Goal: Task Accomplishment & Management: Use online tool/utility

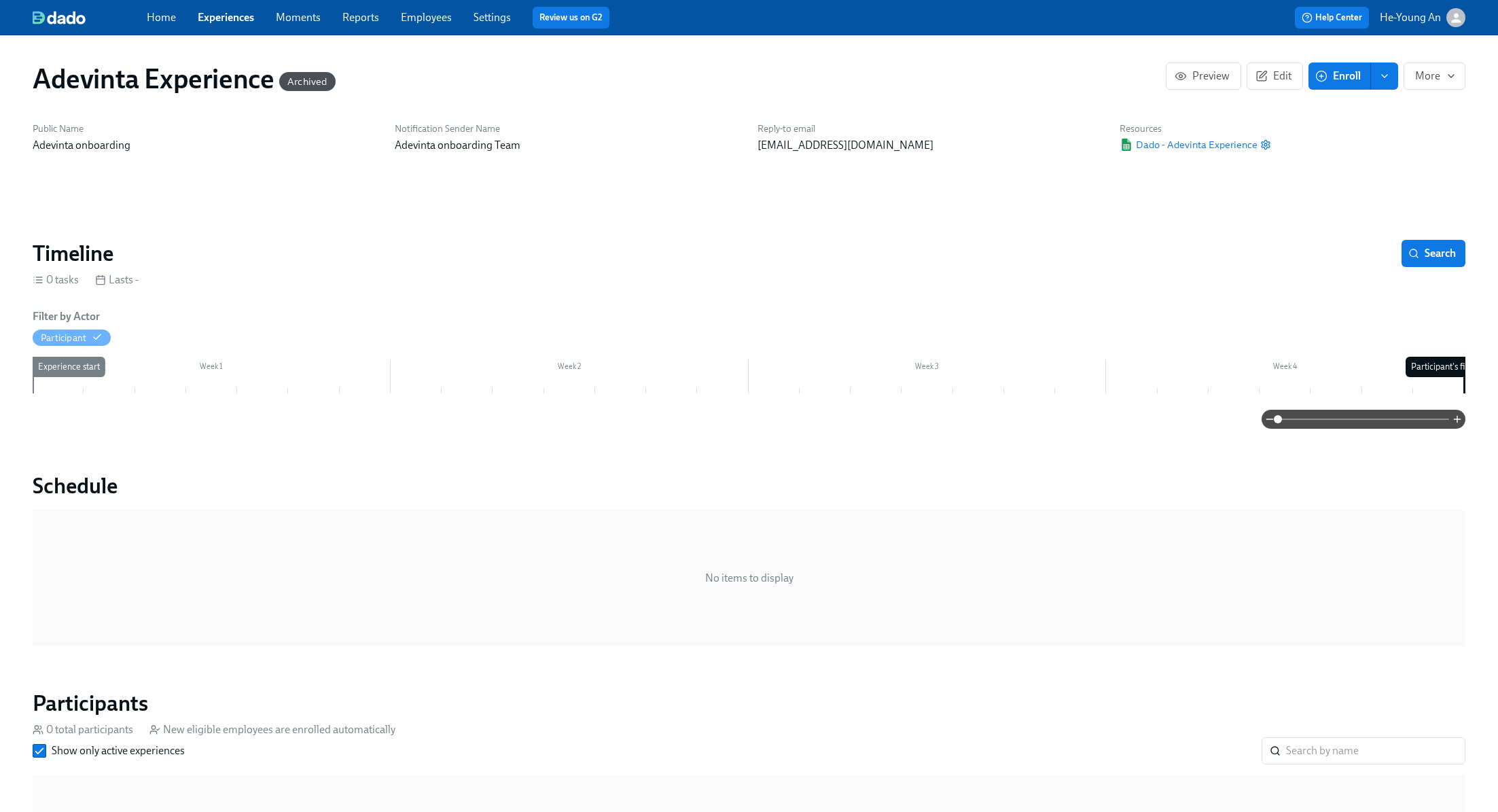
click at [232, 26] on div "Home Experiences Moments Reports Employees Settings Review us on G2" at bounding box center [477, 17] width 660 height 22
click at [240, 13] on link "Experiences" at bounding box center [225, 17] width 56 height 13
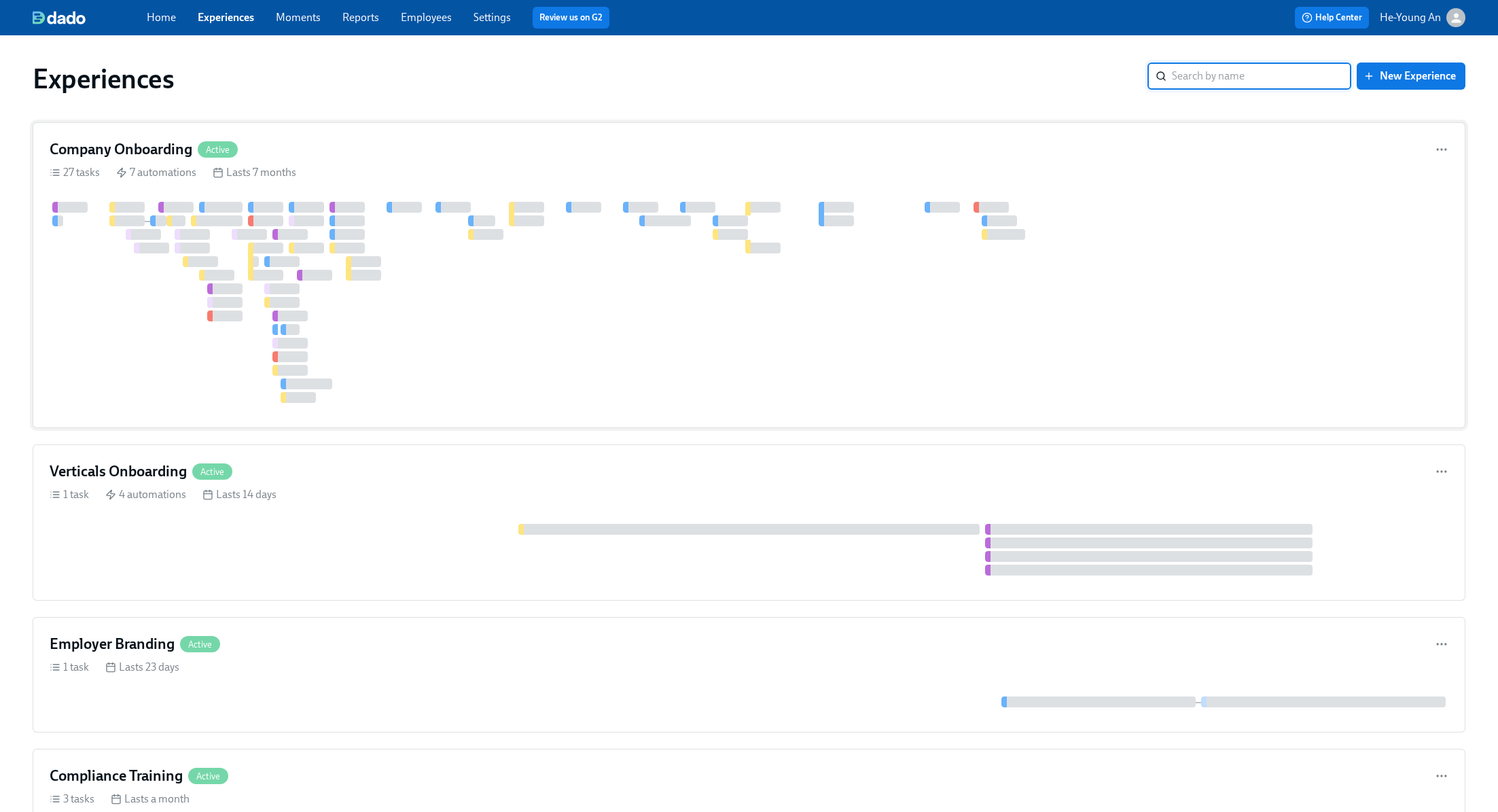
click at [466, 285] on div at bounding box center [934, 302] width 1769 height 201
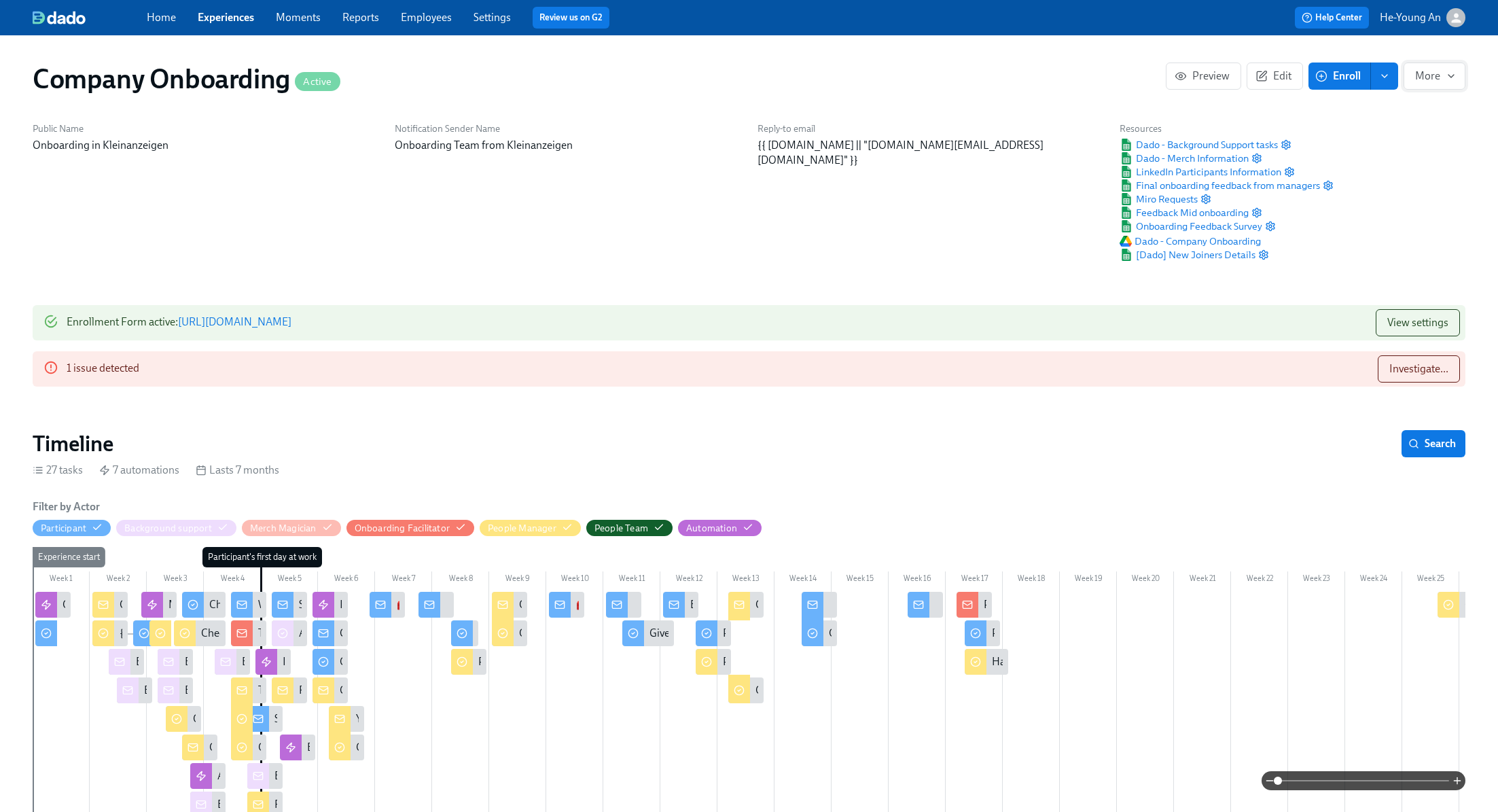
scroll to position [0, 40786]
click at [1433, 81] on span "More" at bounding box center [1435, 77] width 39 height 14
click at [1392, 244] on div at bounding box center [749, 406] width 1498 height 812
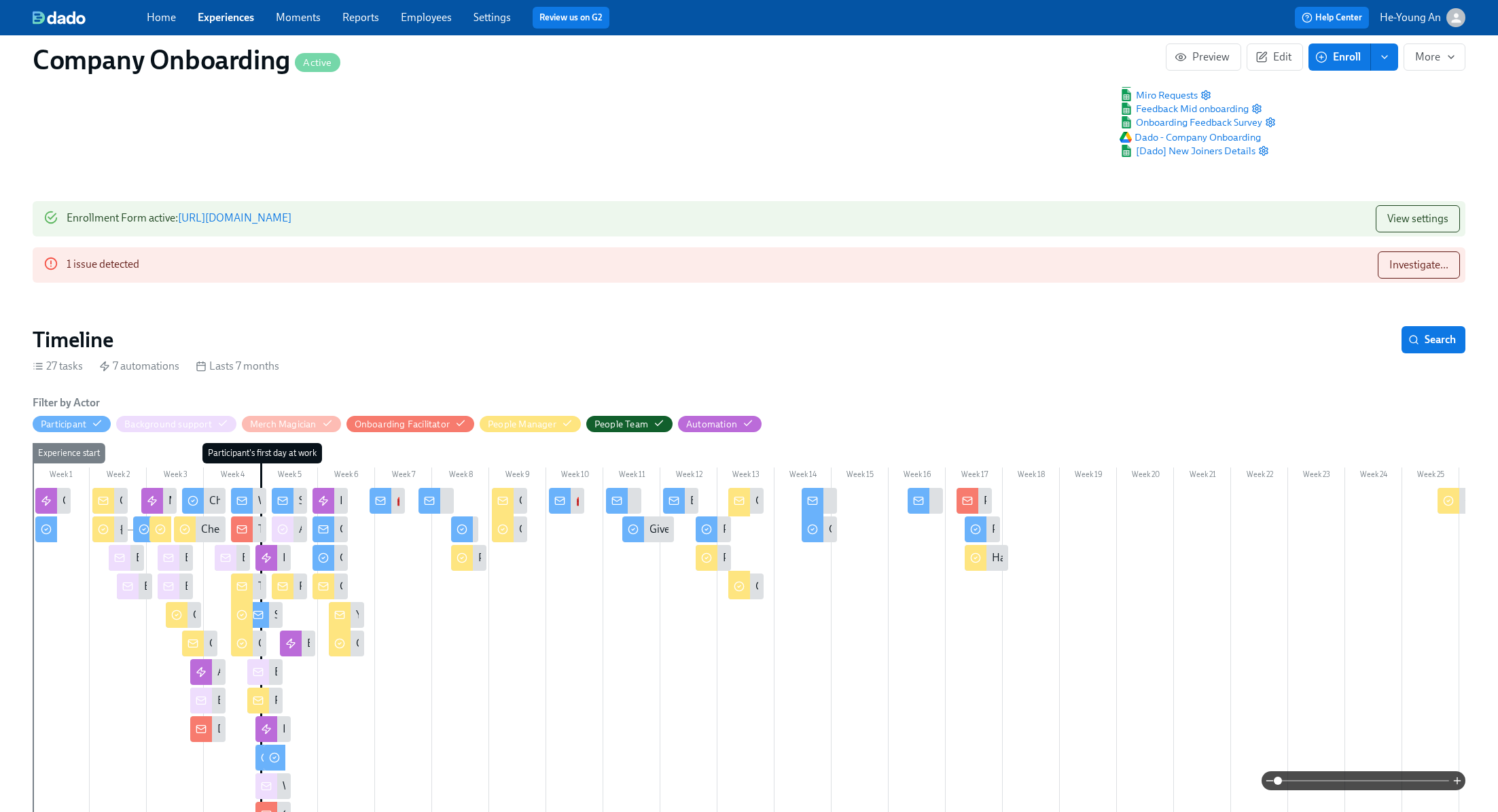
scroll to position [0, 0]
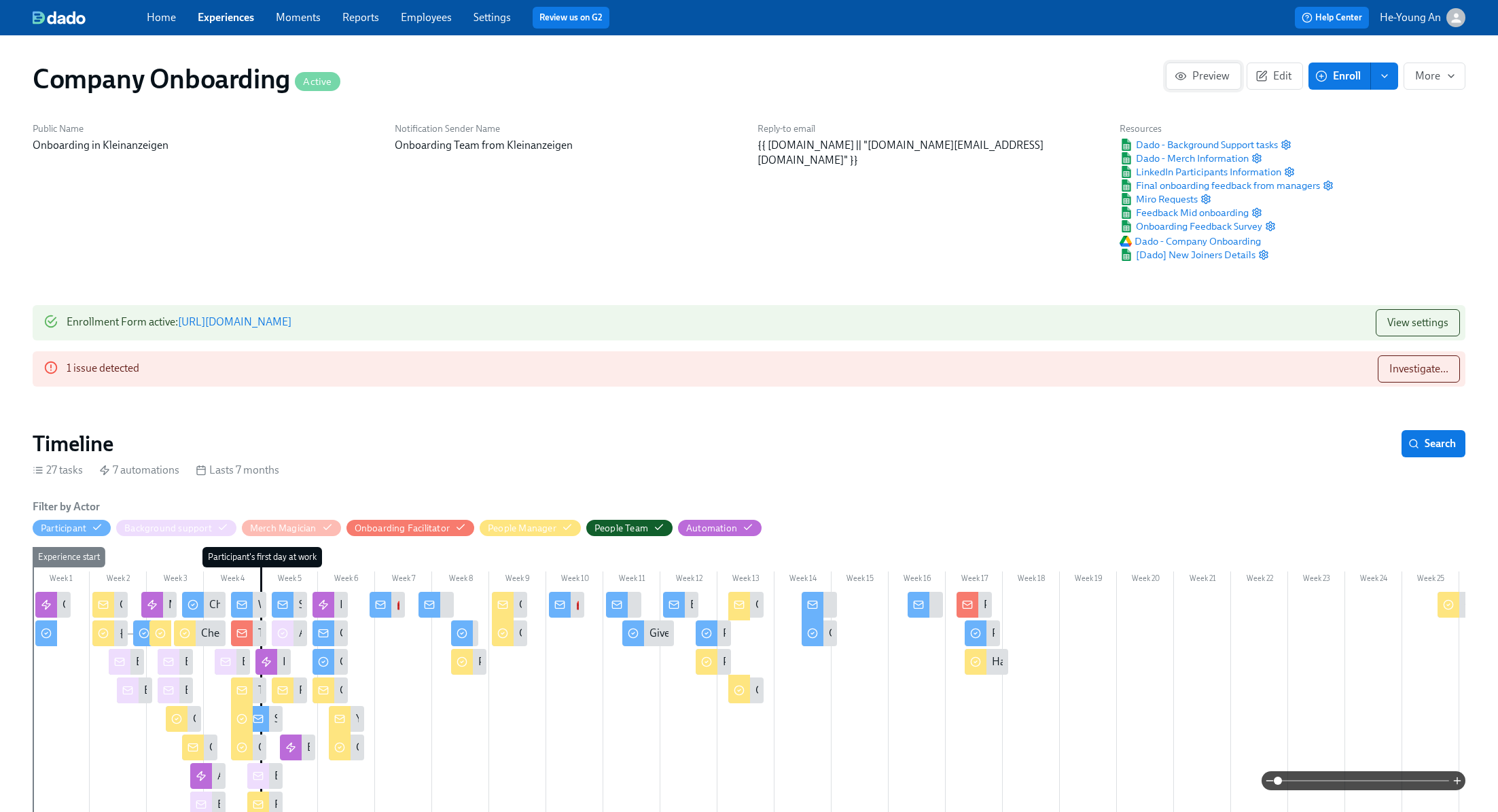
click at [1216, 72] on span "Preview" at bounding box center [1203, 77] width 52 height 14
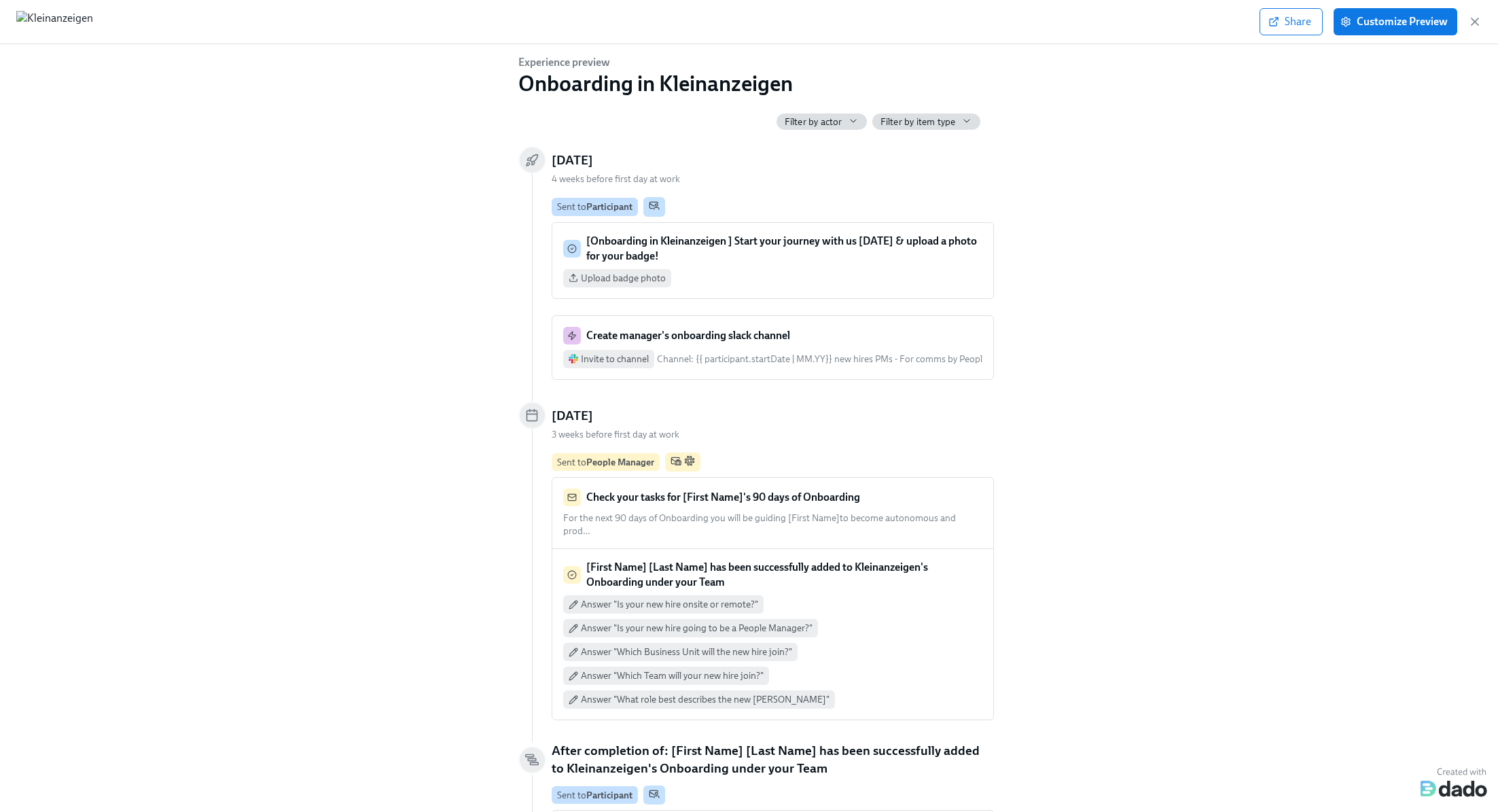
click at [836, 117] on span "Filter by actor" at bounding box center [813, 122] width 58 height 13
click at [1106, 216] on div at bounding box center [749, 406] width 1498 height 812
click at [960, 119] on div "Filter by item type" at bounding box center [927, 122] width 92 height 13
click at [1117, 239] on div at bounding box center [749, 406] width 1498 height 812
click at [1414, 26] on span "Customize Preview" at bounding box center [1395, 22] width 104 height 14
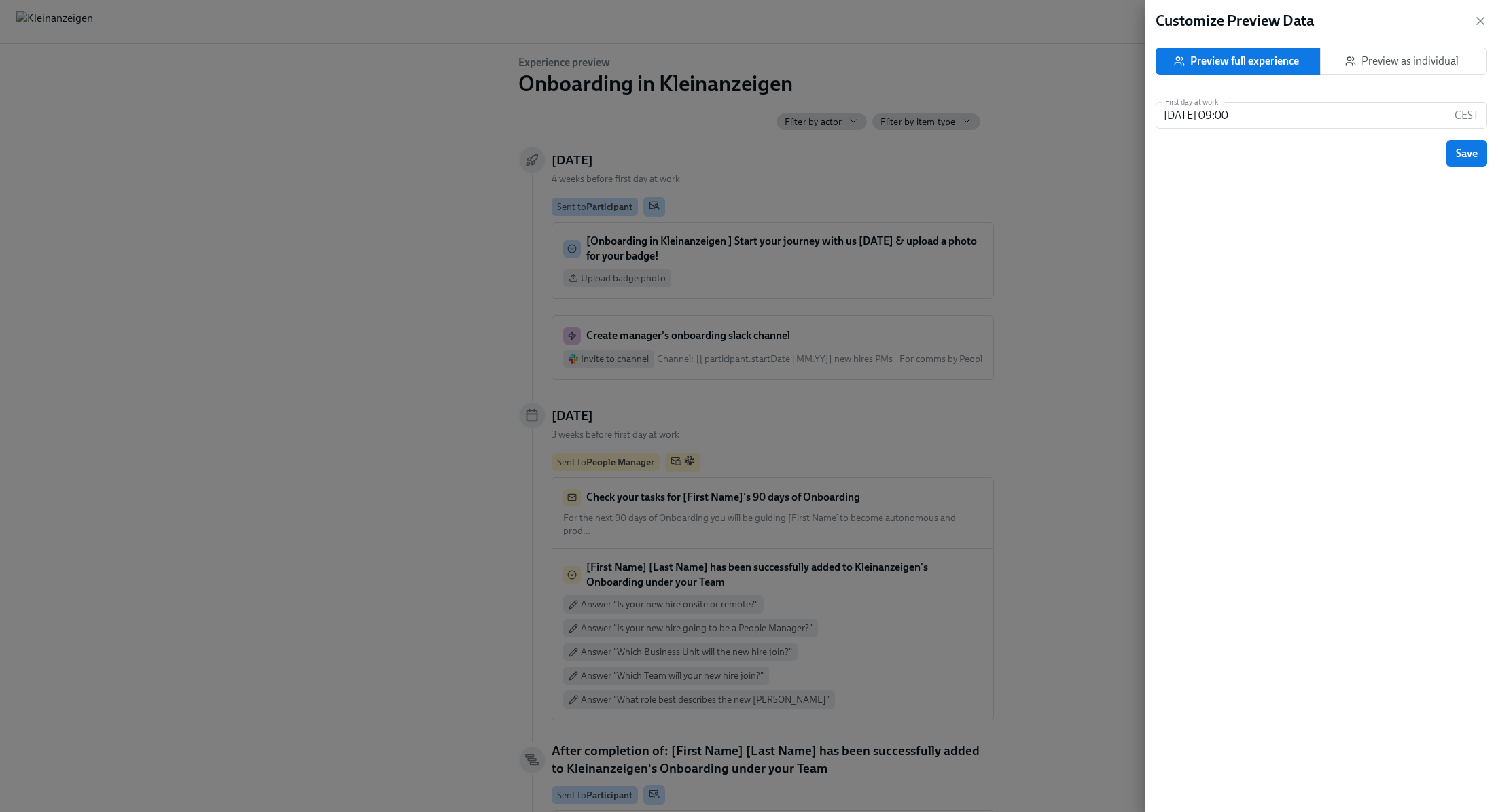
click at [1415, 56] on span "Preview as individual" at bounding box center [1403, 61] width 144 height 14
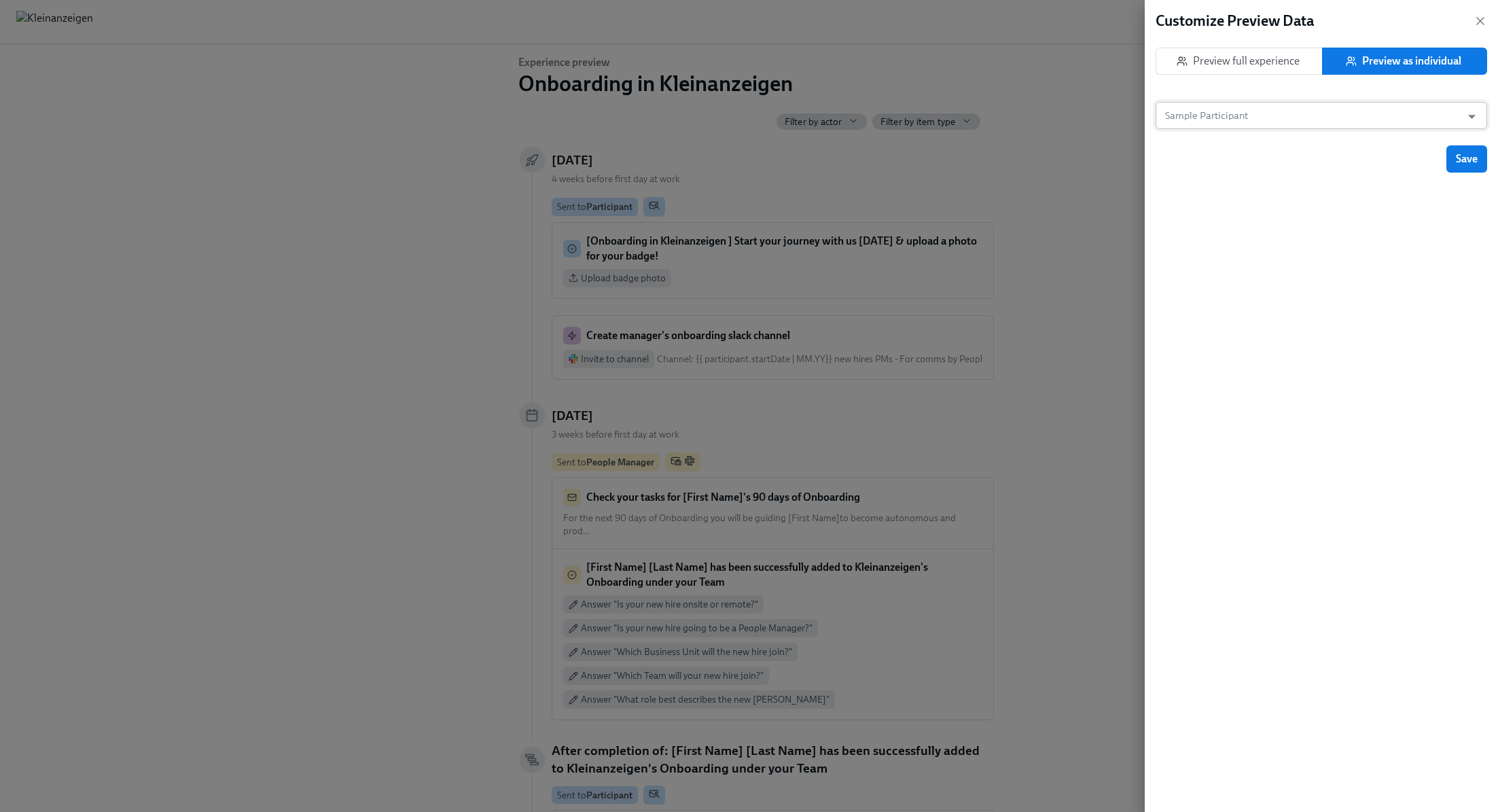
click at [1391, 108] on input "Sample Participant" at bounding box center [1309, 115] width 292 height 27
click at [1236, 57] on span "Preview full experience" at bounding box center [1239, 61] width 144 height 14
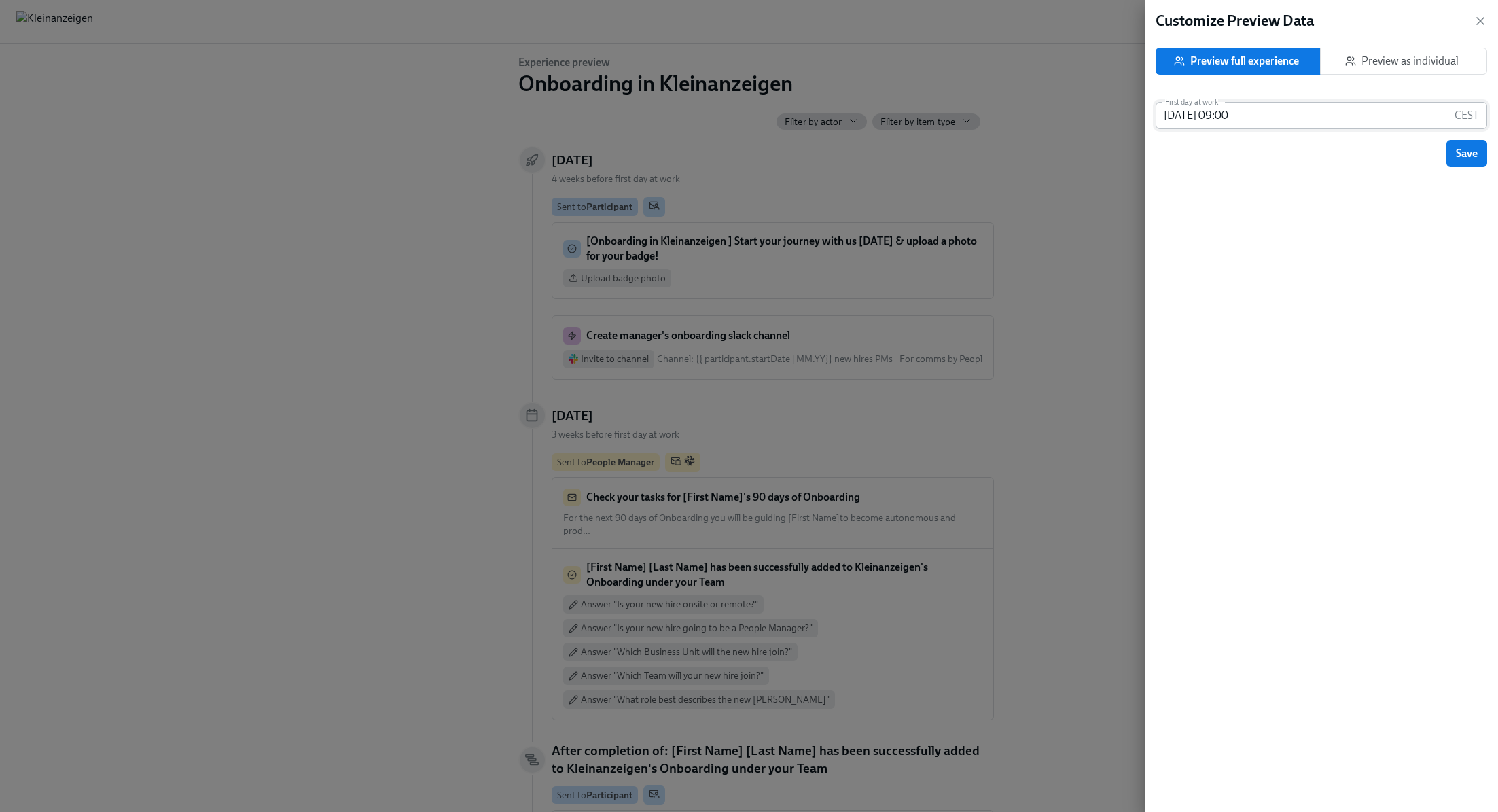
click at [1460, 114] on p "CEST" at bounding box center [1467, 115] width 24 height 15
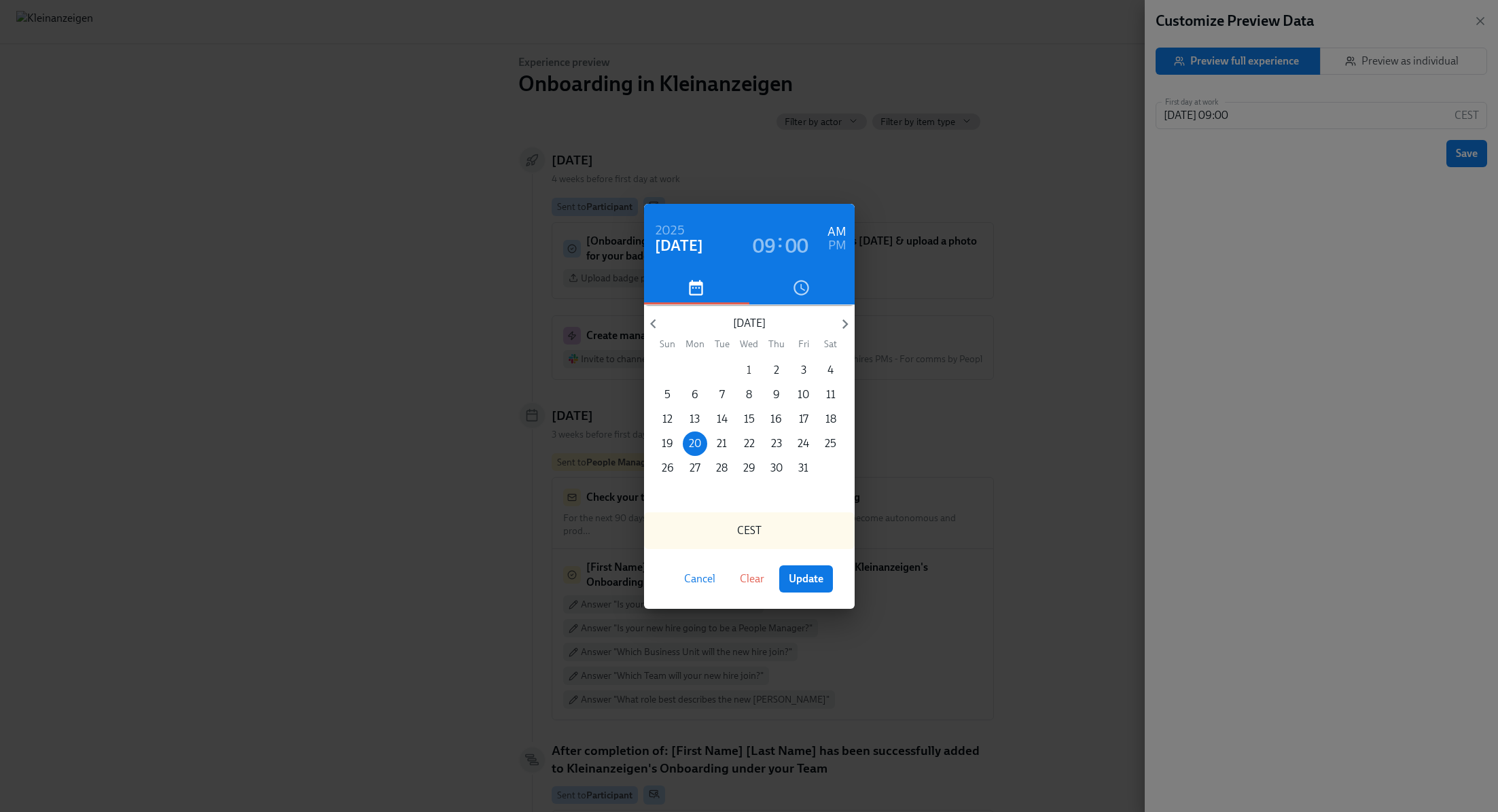
click at [747, 371] on p "1" at bounding box center [749, 369] width 5 height 15
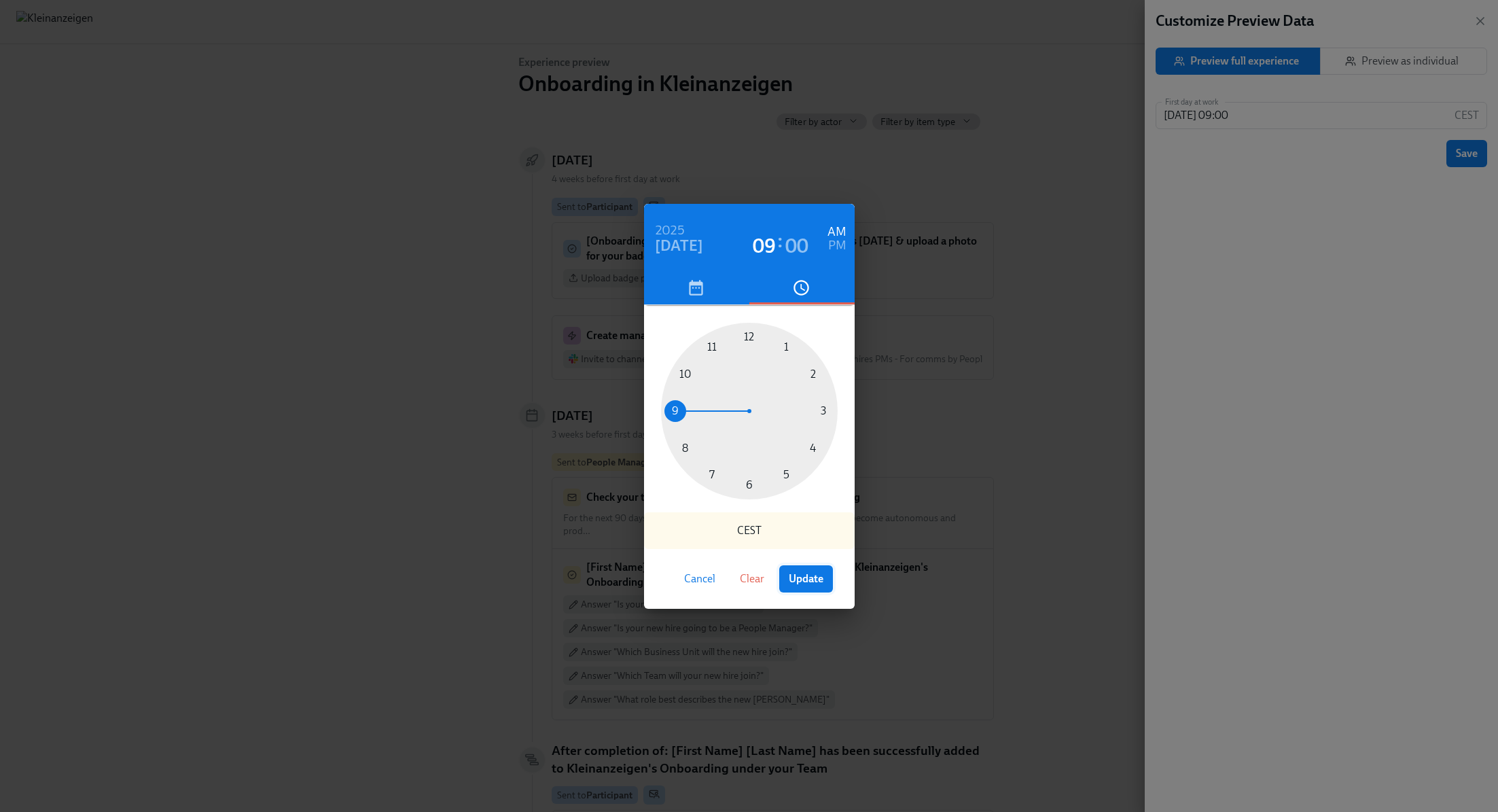
click at [809, 575] on span "Update" at bounding box center [806, 579] width 35 height 14
type input "2025/10/01 09:00"
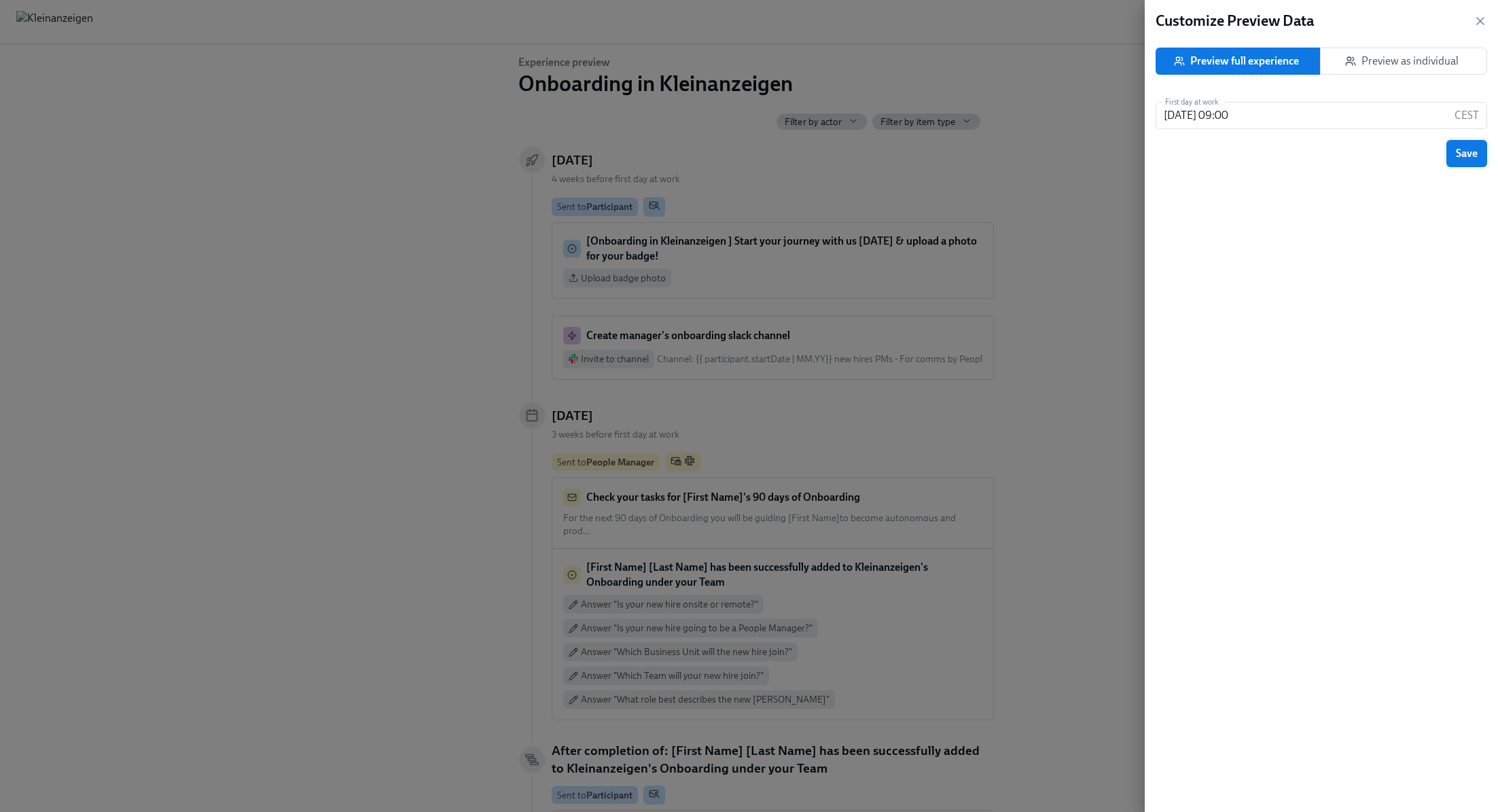
click at [1461, 150] on span "Save" at bounding box center [1467, 154] width 22 height 14
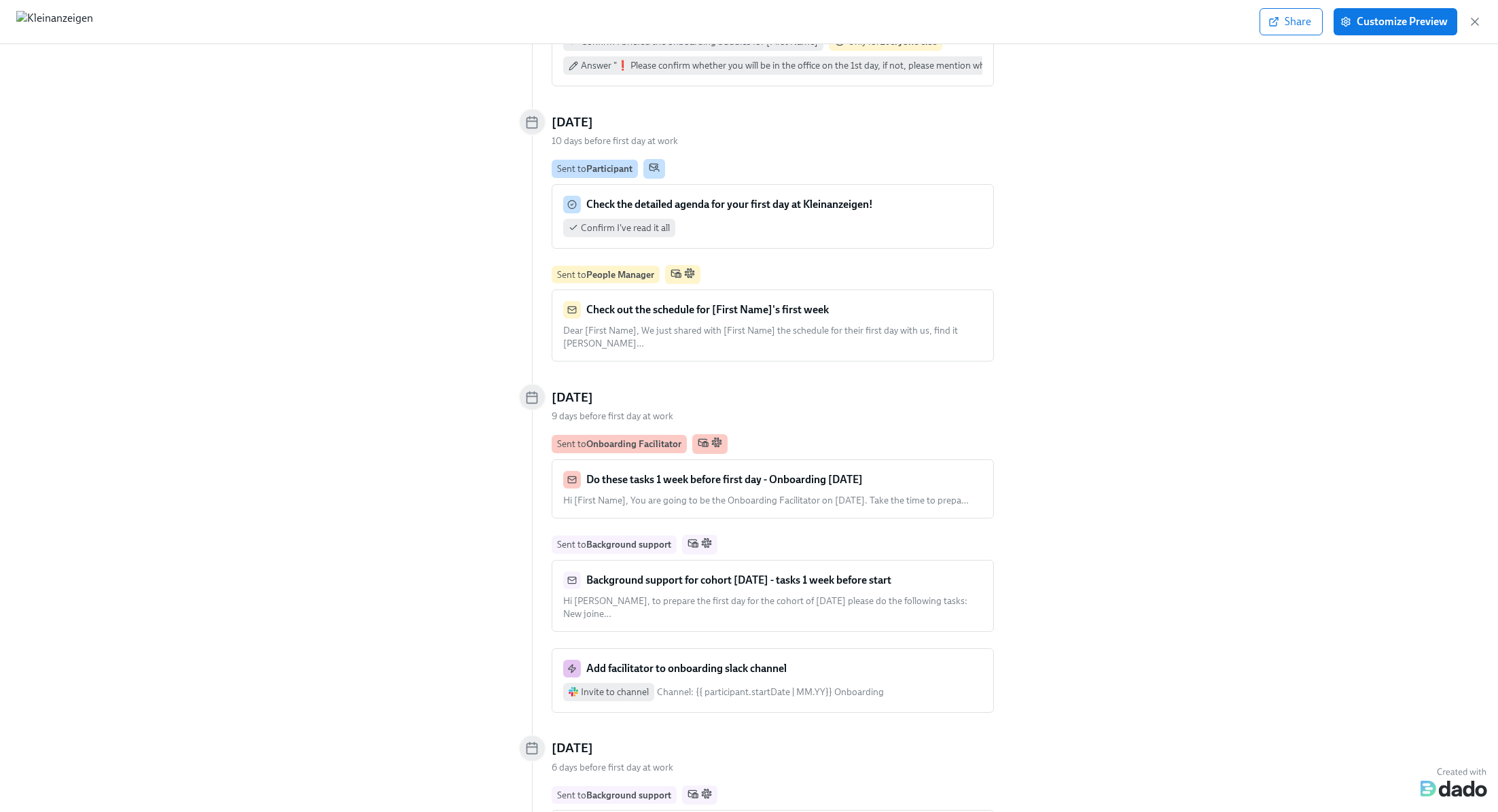
scroll to position [1958, 0]
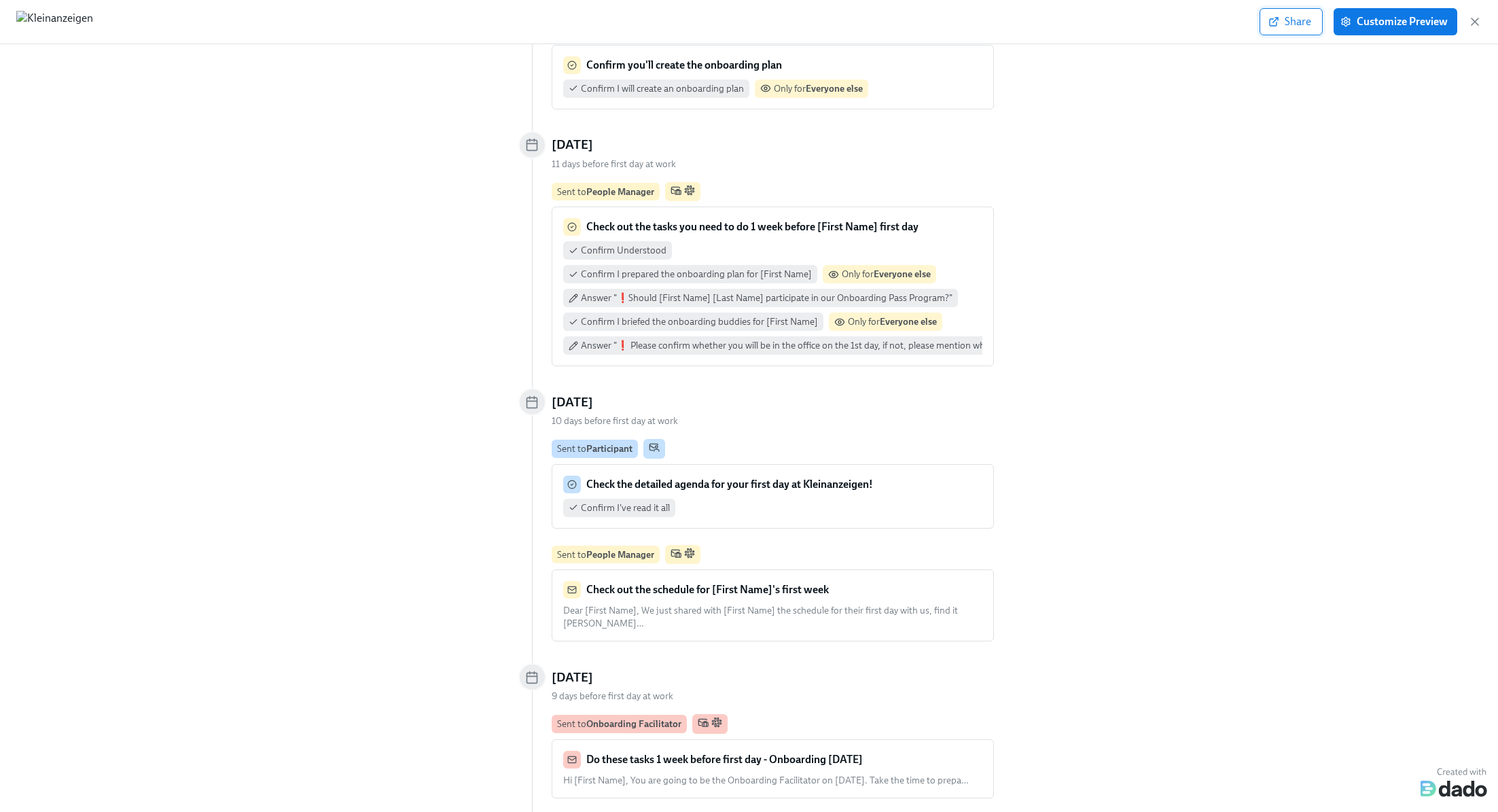
click at [1312, 21] on button "Share" at bounding box center [1291, 22] width 63 height 27
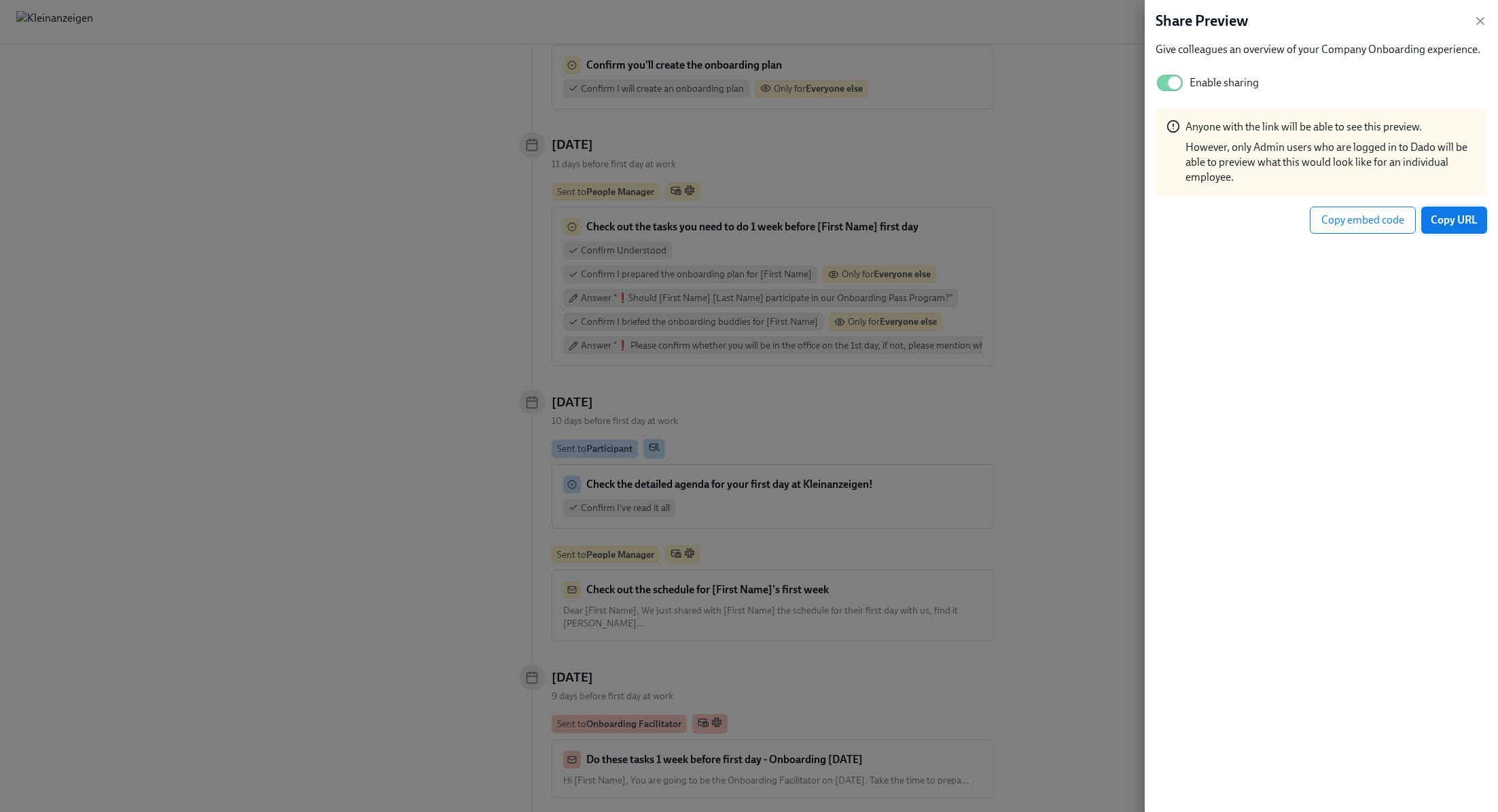
click at [1453, 221] on span "Copy URL" at bounding box center [1453, 221] width 47 height 14
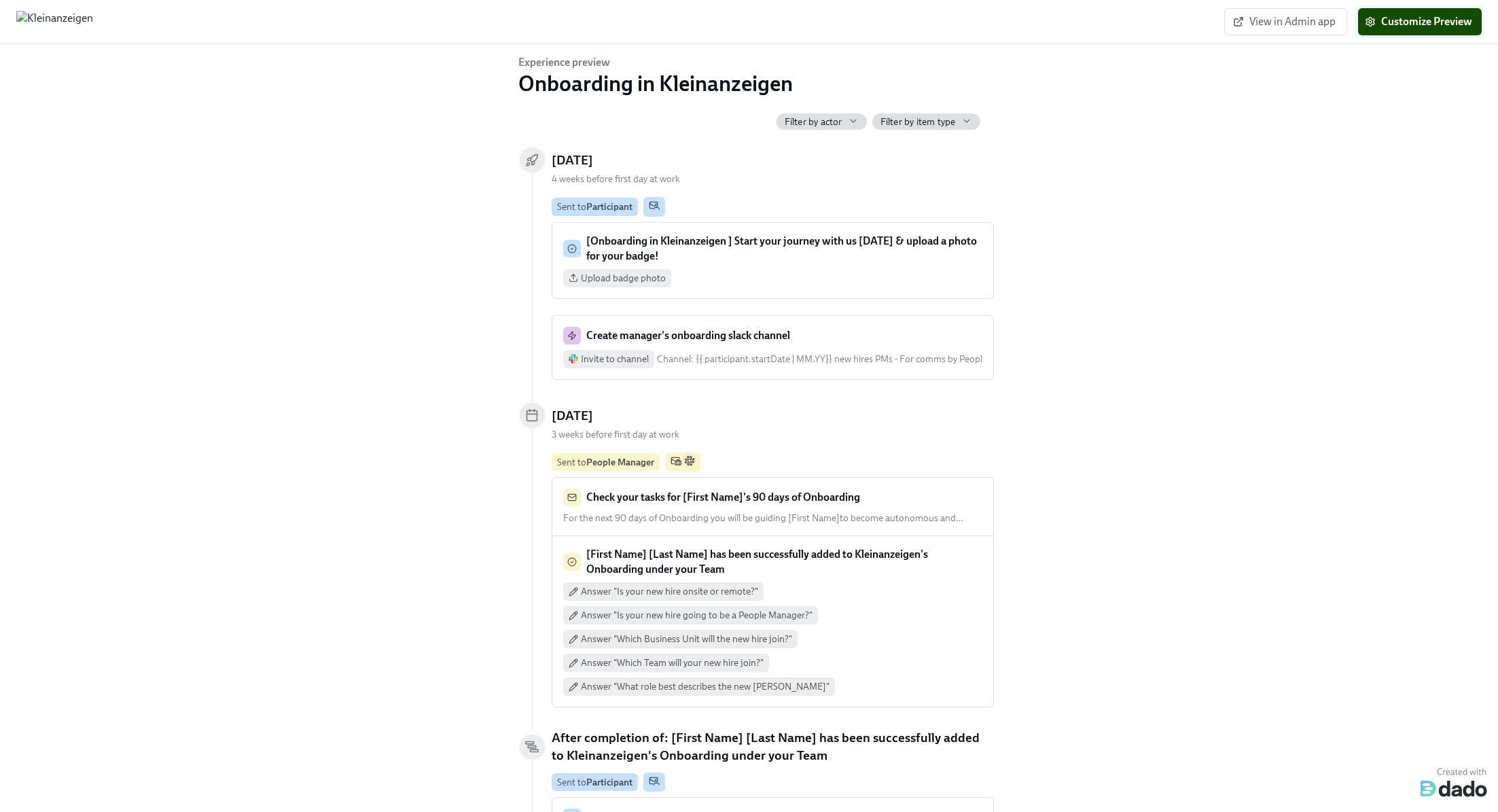
click at [1421, 27] on span "Customize Preview" at bounding box center [1420, 22] width 104 height 14
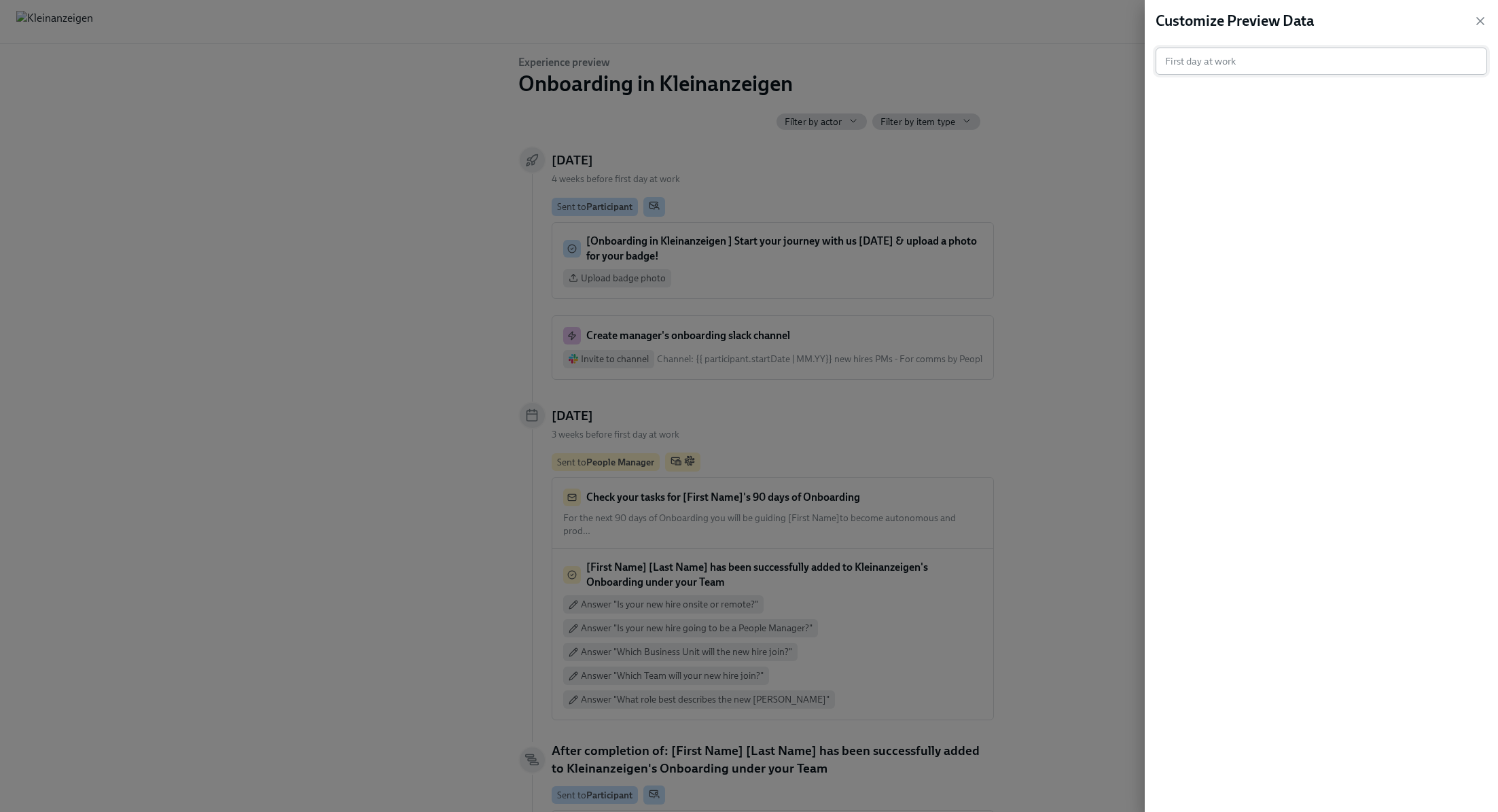
click at [1286, 62] on input "text" at bounding box center [1314, 61] width 318 height 27
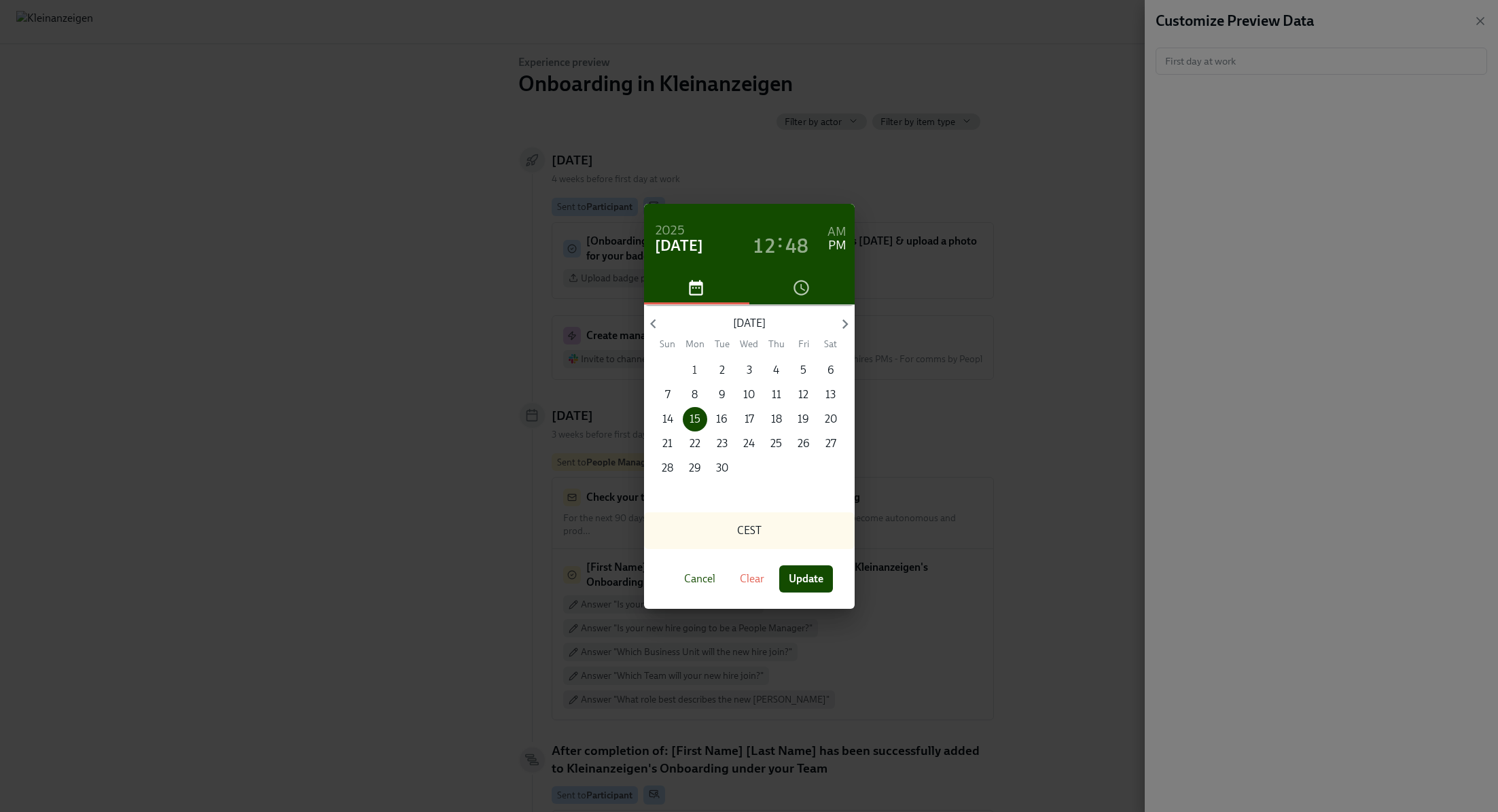
click at [696, 366] on p "1" at bounding box center [694, 369] width 5 height 15
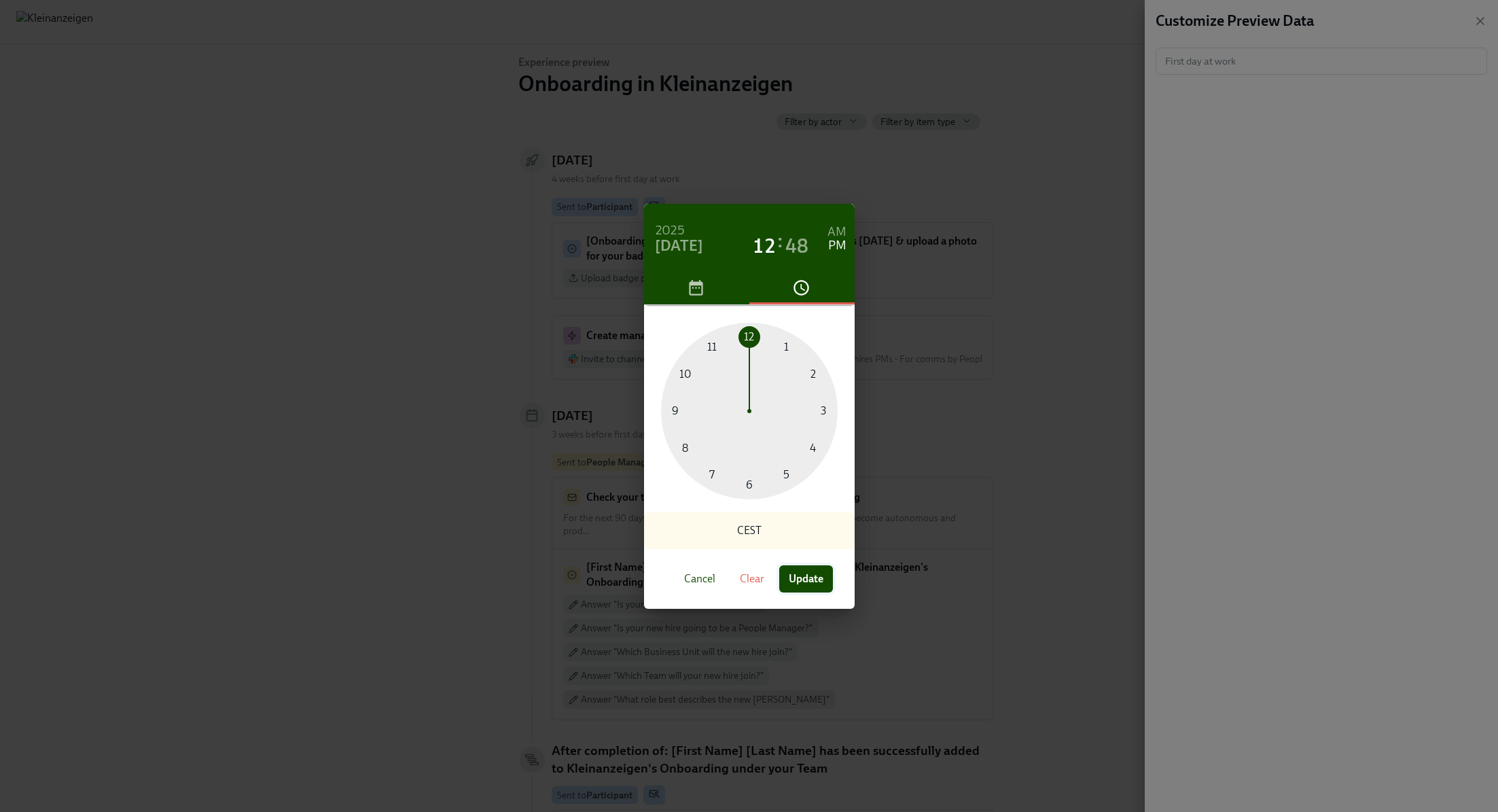
click at [813, 575] on span "Update" at bounding box center [806, 579] width 35 height 14
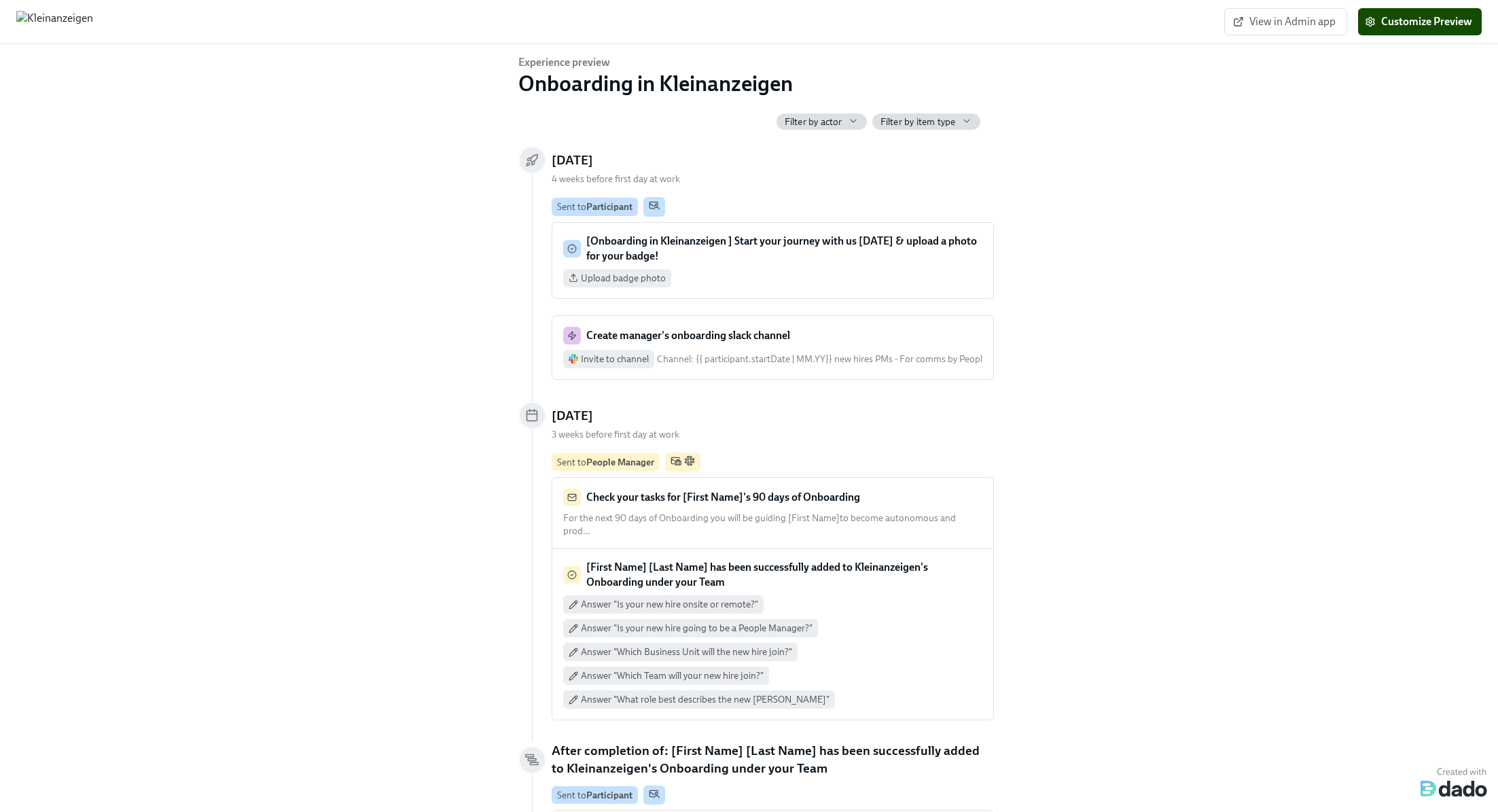
click at [1393, 237] on div "Experience preview Onboarding in Kleinanzeigen Filter by actor Filter by item t…" at bounding box center [749, 425] width 1455 height 740
click at [1305, 26] on span "View in Admin app" at bounding box center [1286, 22] width 100 height 14
click at [1389, 20] on span "Customize Preview" at bounding box center [1395, 22] width 104 height 14
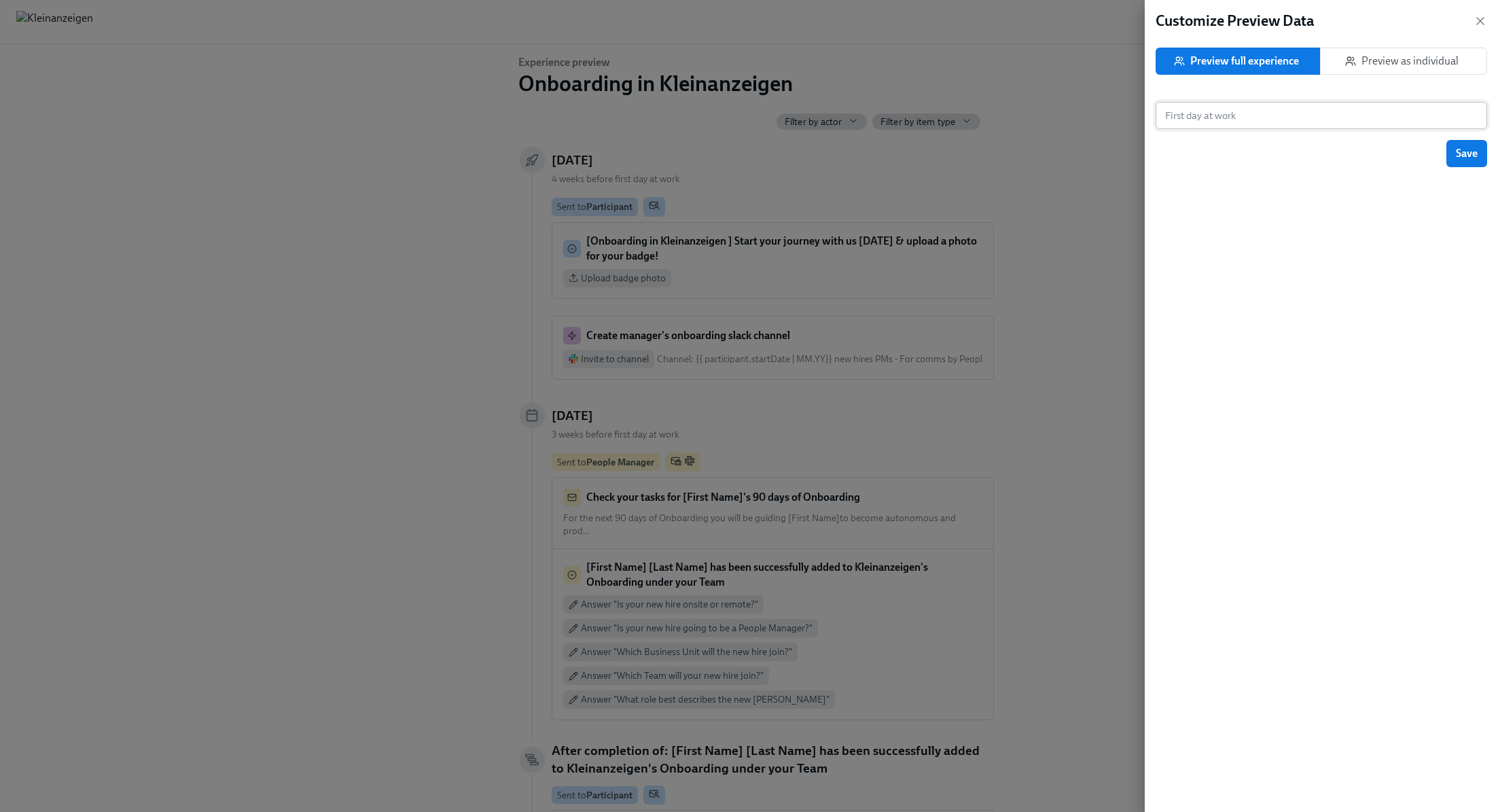
click at [1331, 113] on input "text" at bounding box center [1314, 115] width 318 height 27
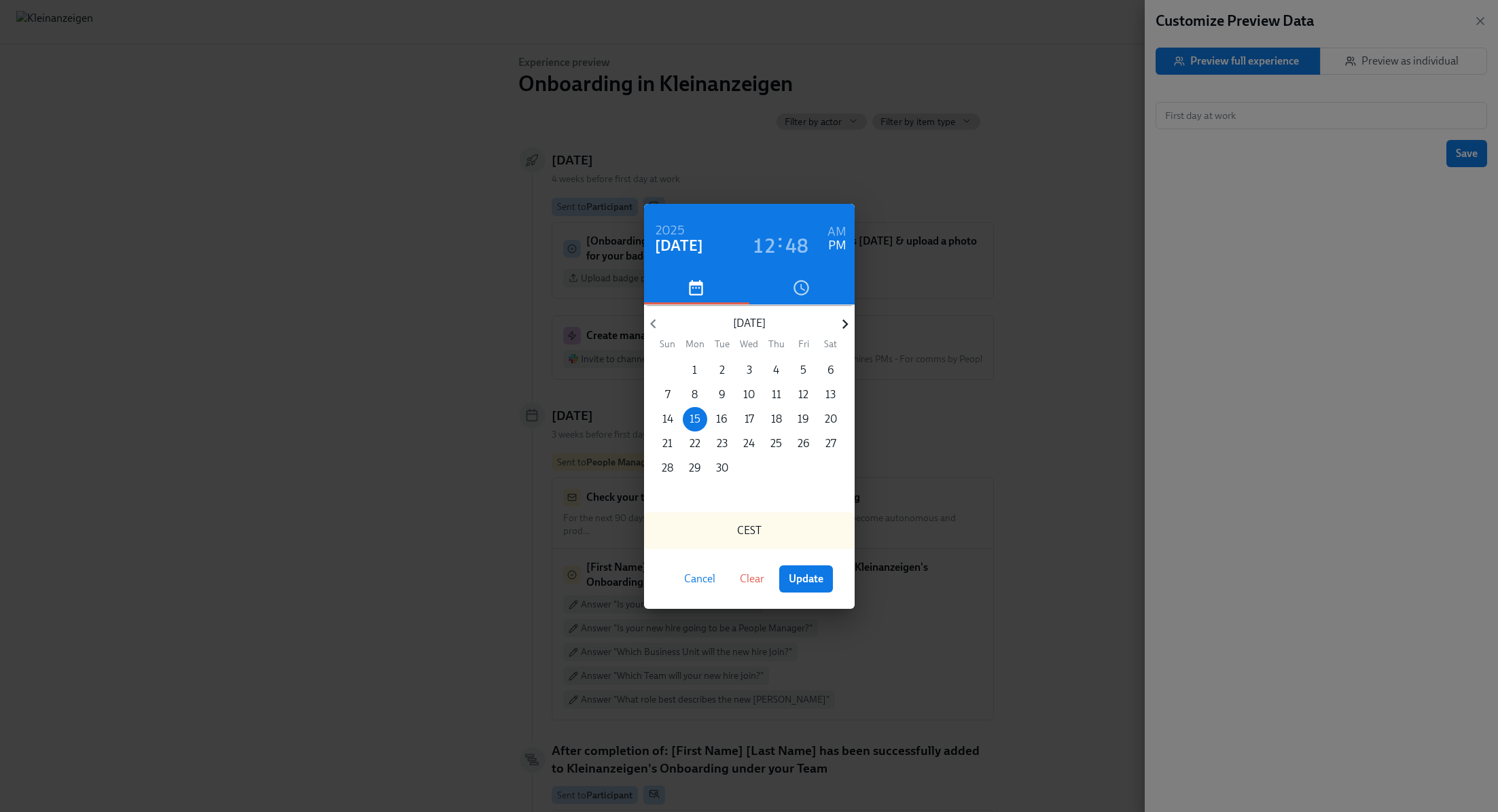
click at [845, 330] on icon "button" at bounding box center [845, 324] width 18 height 18
click at [750, 369] on p "1" at bounding box center [749, 369] width 5 height 15
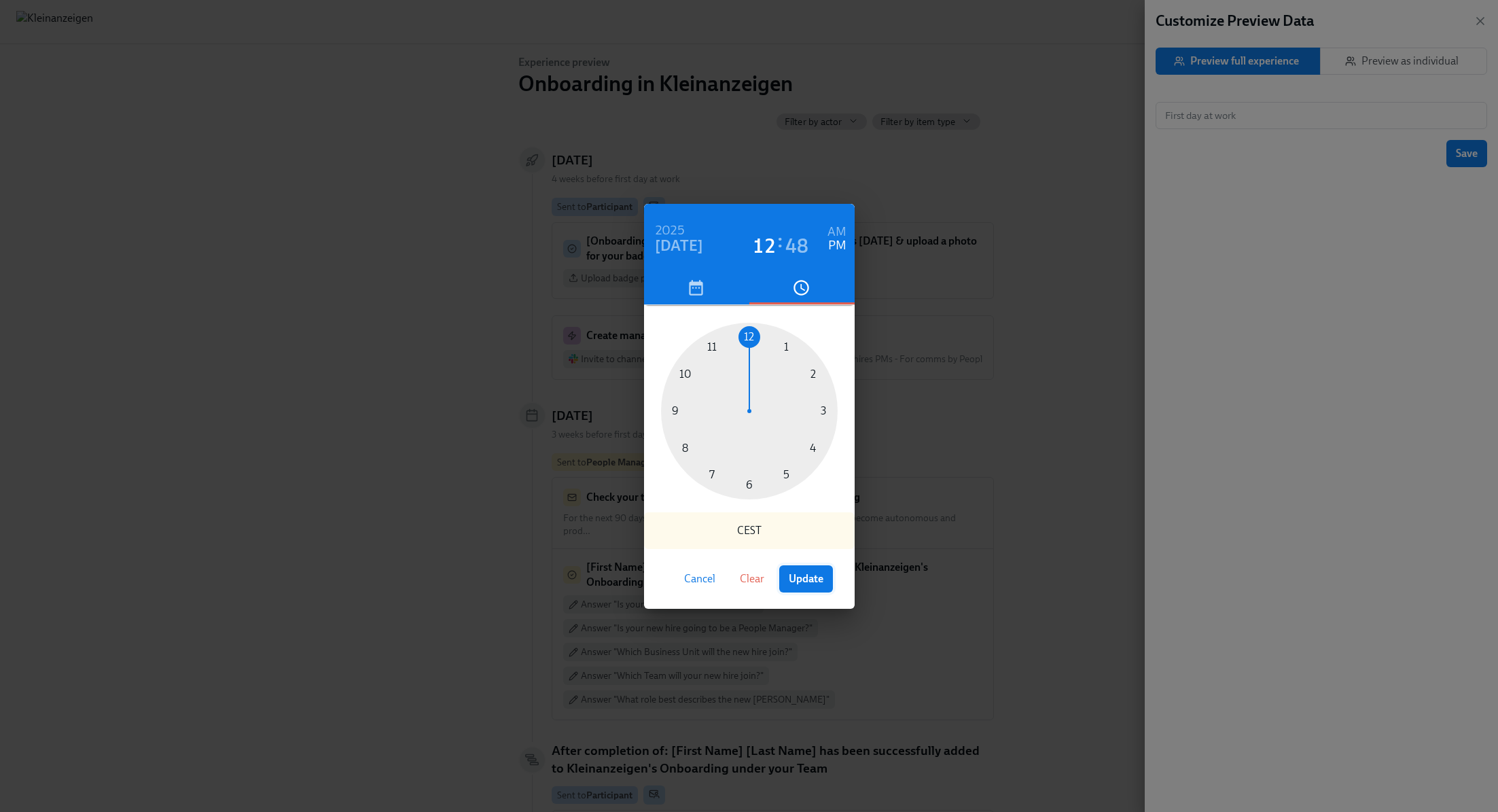
click at [813, 582] on span "Update" at bounding box center [806, 579] width 35 height 14
type input "[DATE] 12:48"
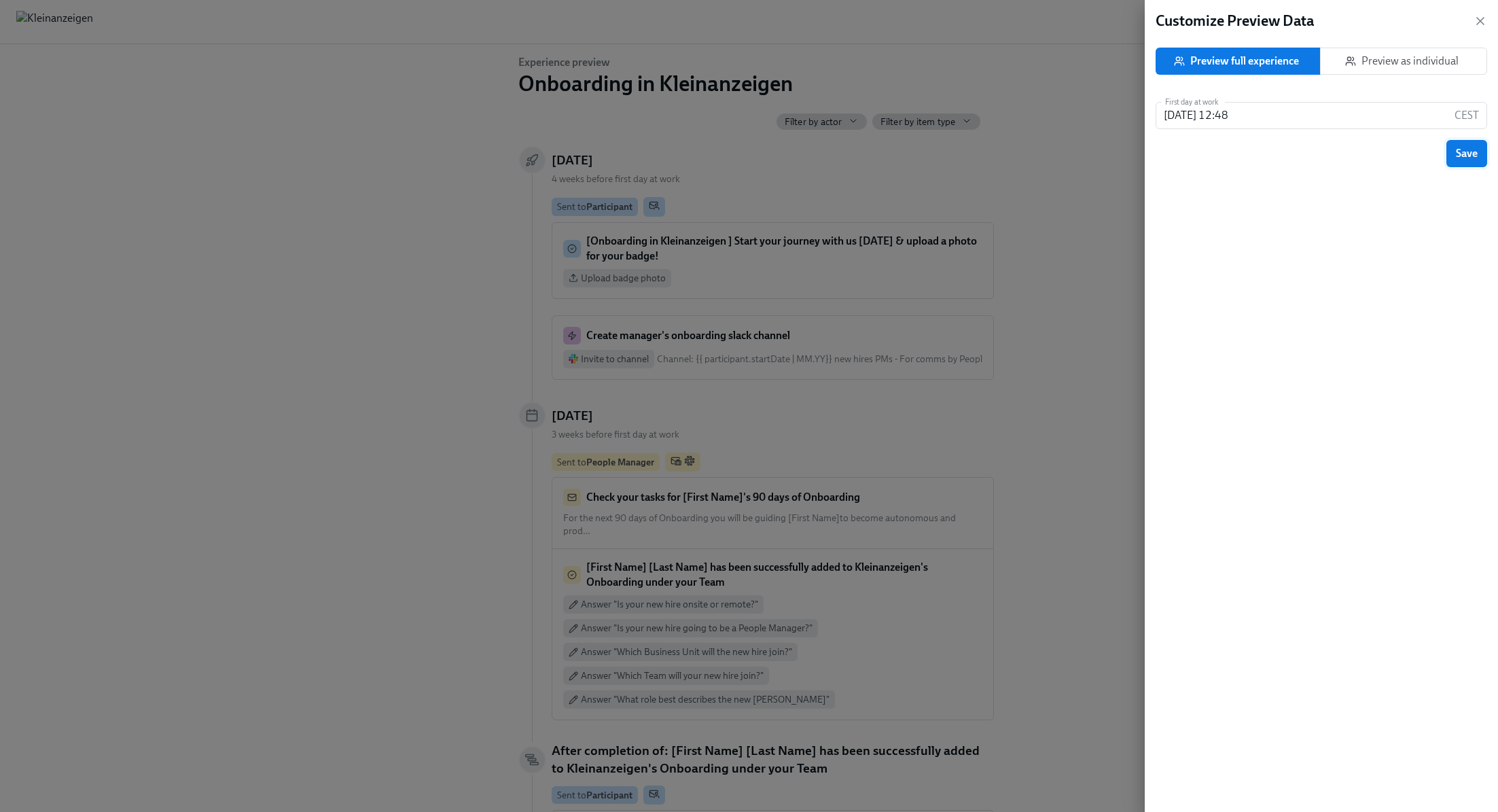
click at [1461, 150] on span "Save" at bounding box center [1467, 154] width 22 height 14
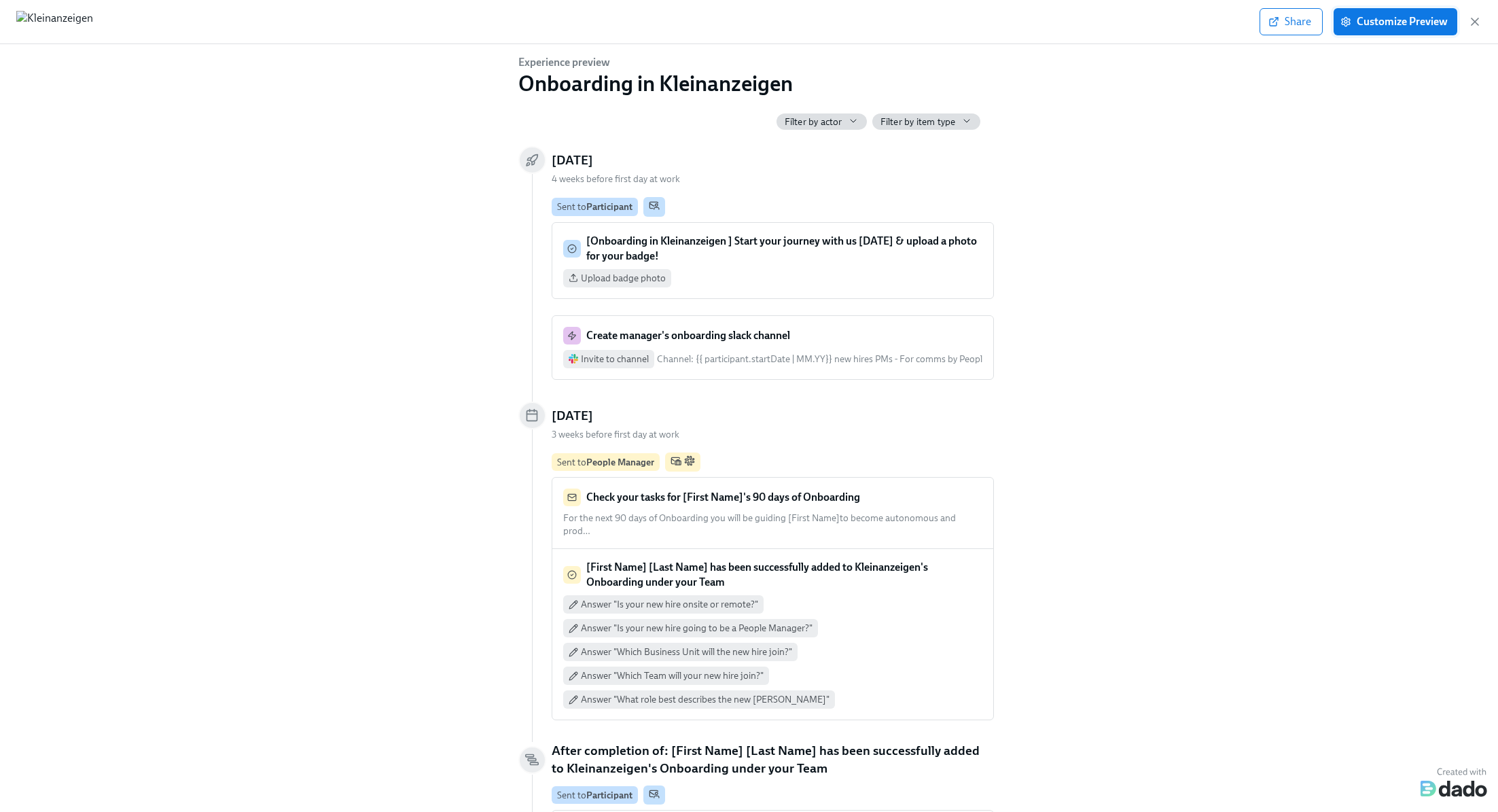
click at [1445, 30] on button "Customize Preview" at bounding box center [1396, 22] width 124 height 27
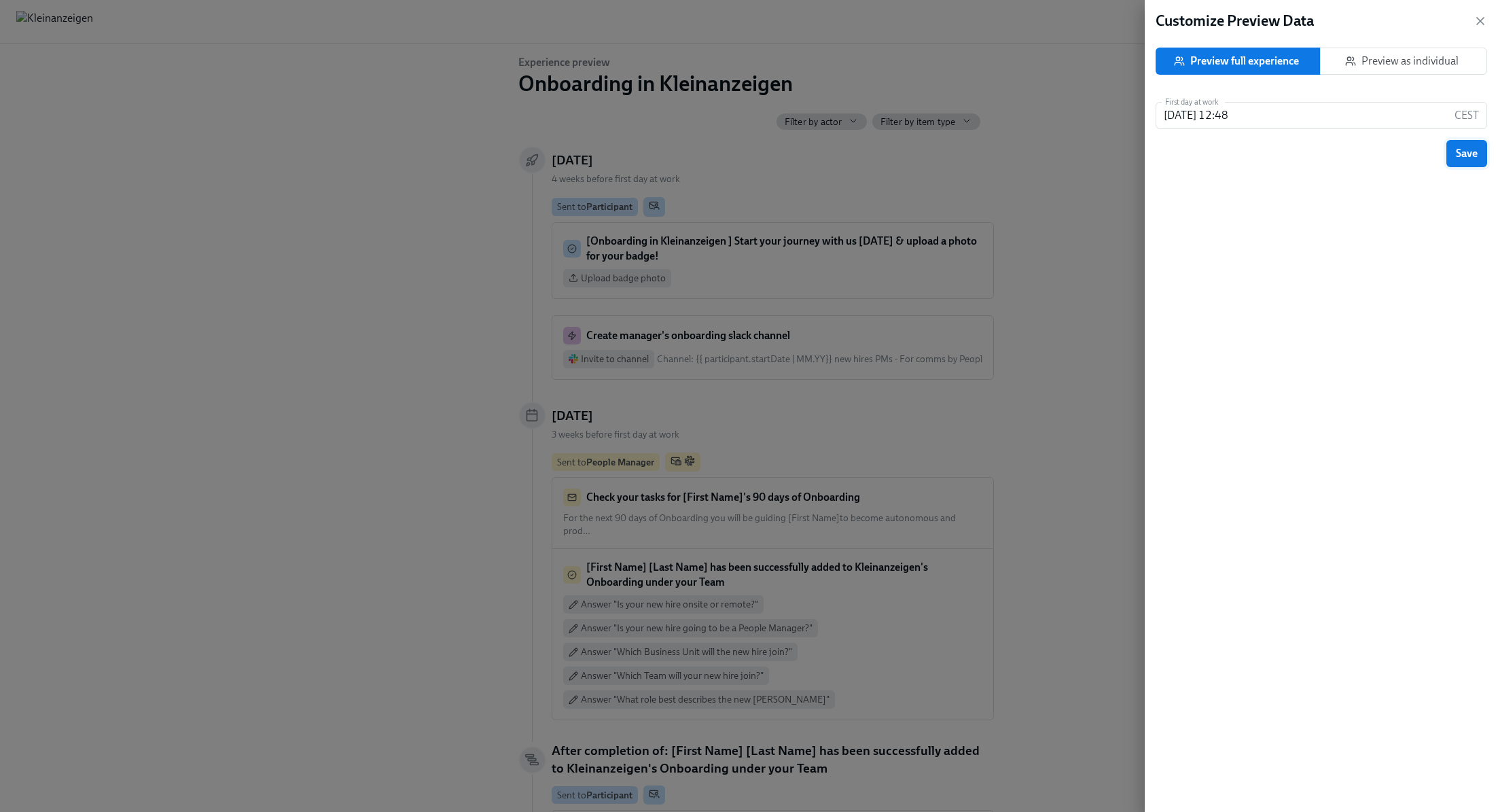
click at [1461, 153] on span "Save" at bounding box center [1467, 154] width 22 height 14
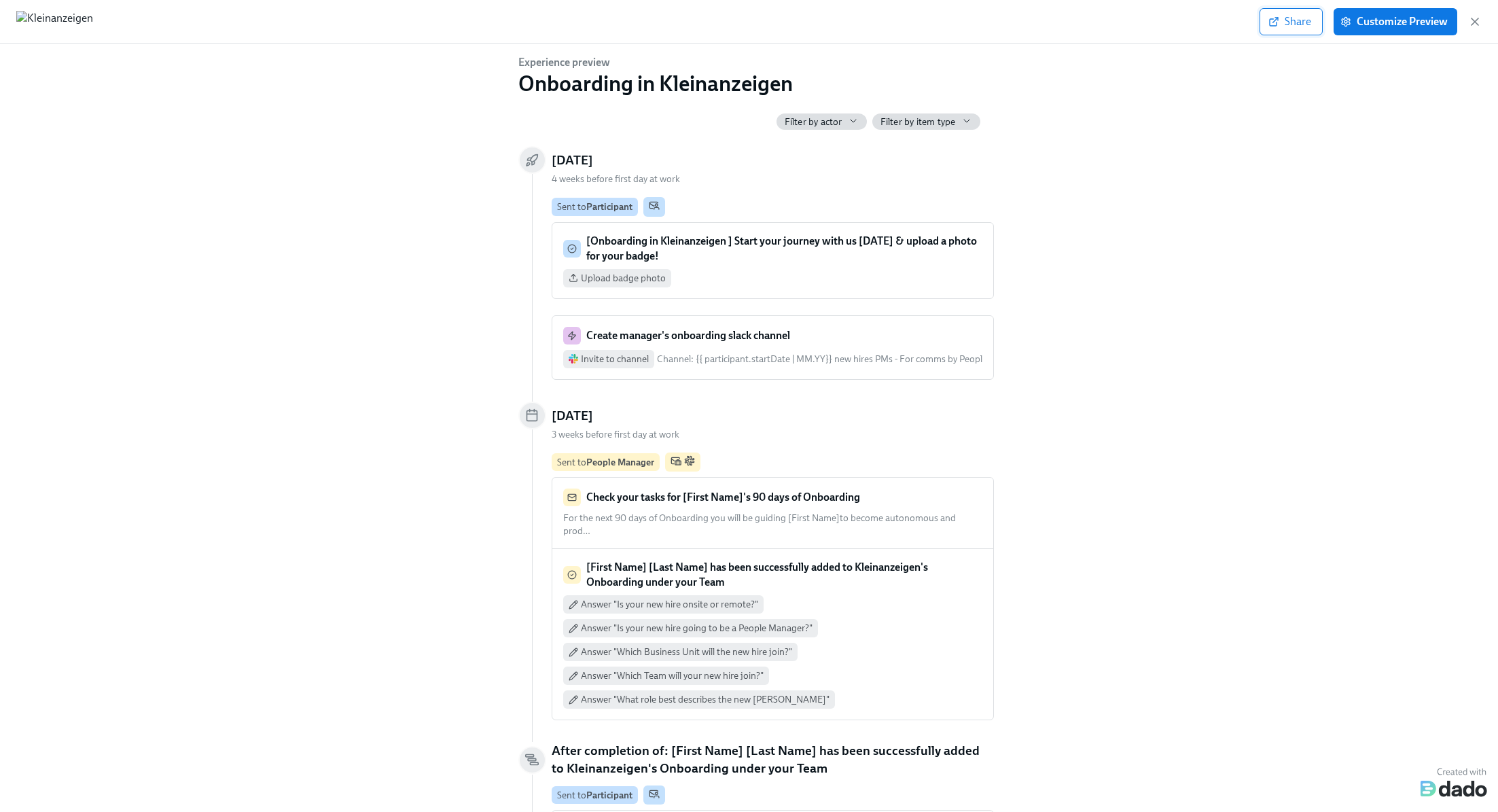
click at [1305, 19] on span "Share" at bounding box center [1291, 22] width 40 height 14
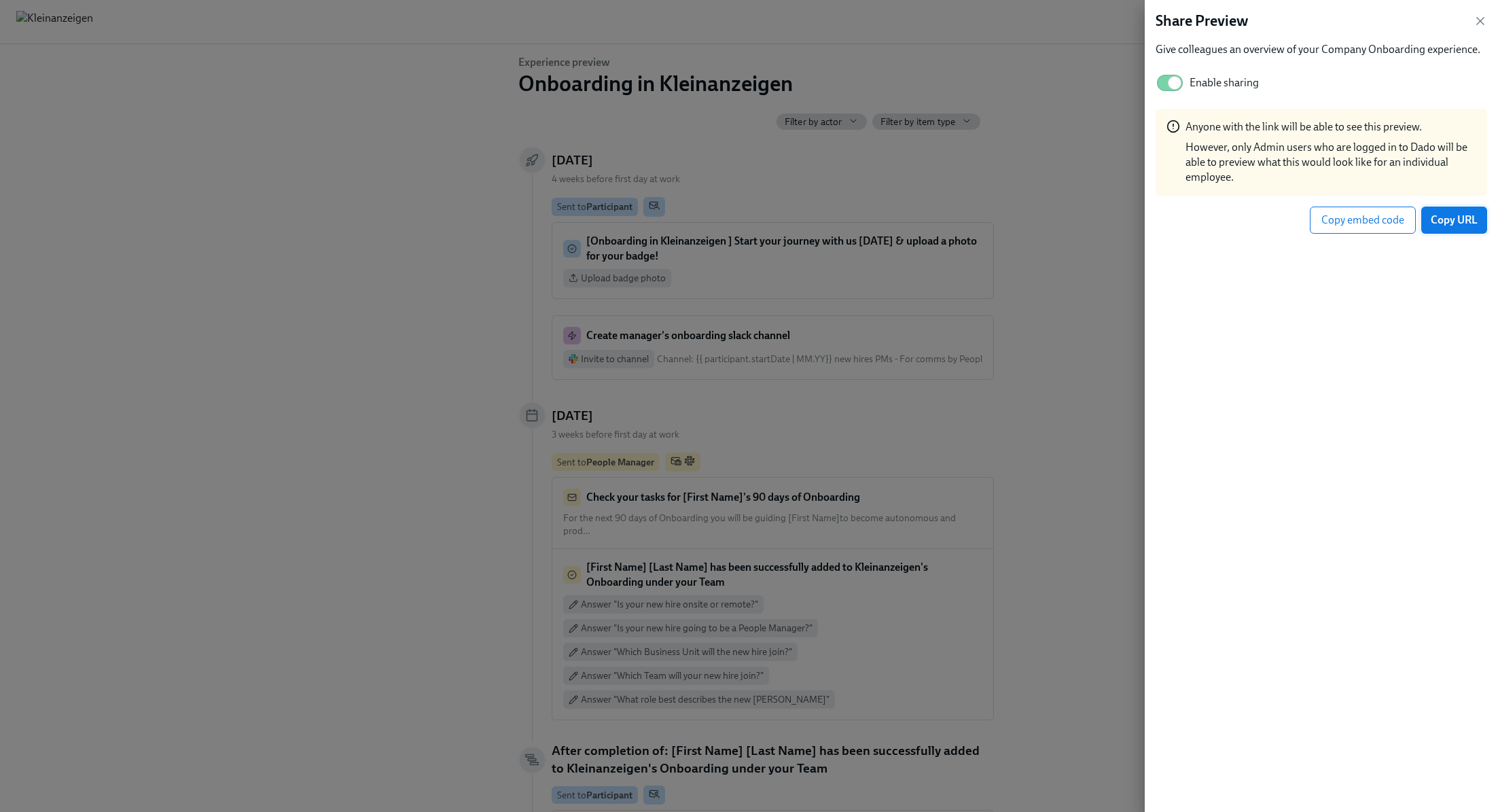
click at [1458, 222] on span "Copy URL" at bounding box center [1453, 221] width 47 height 14
